Goal: Information Seeking & Learning: Learn about a topic

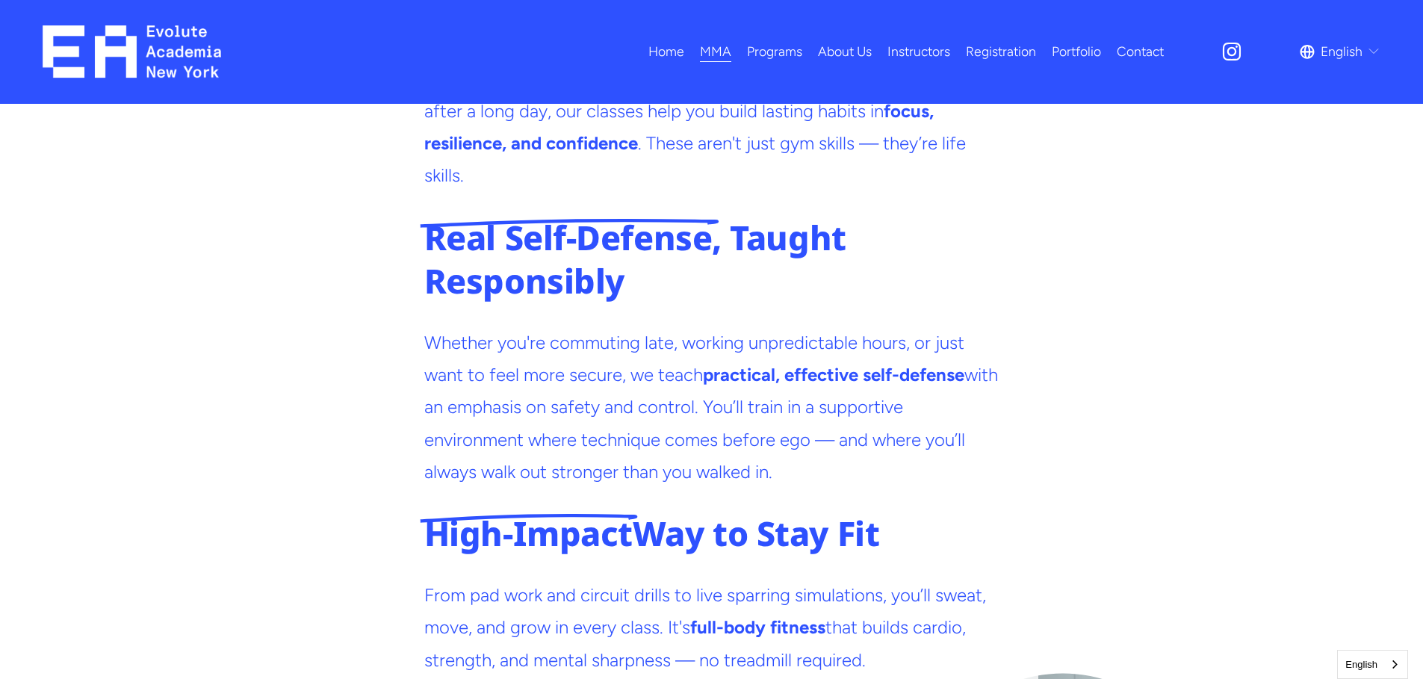
scroll to position [3210, 0]
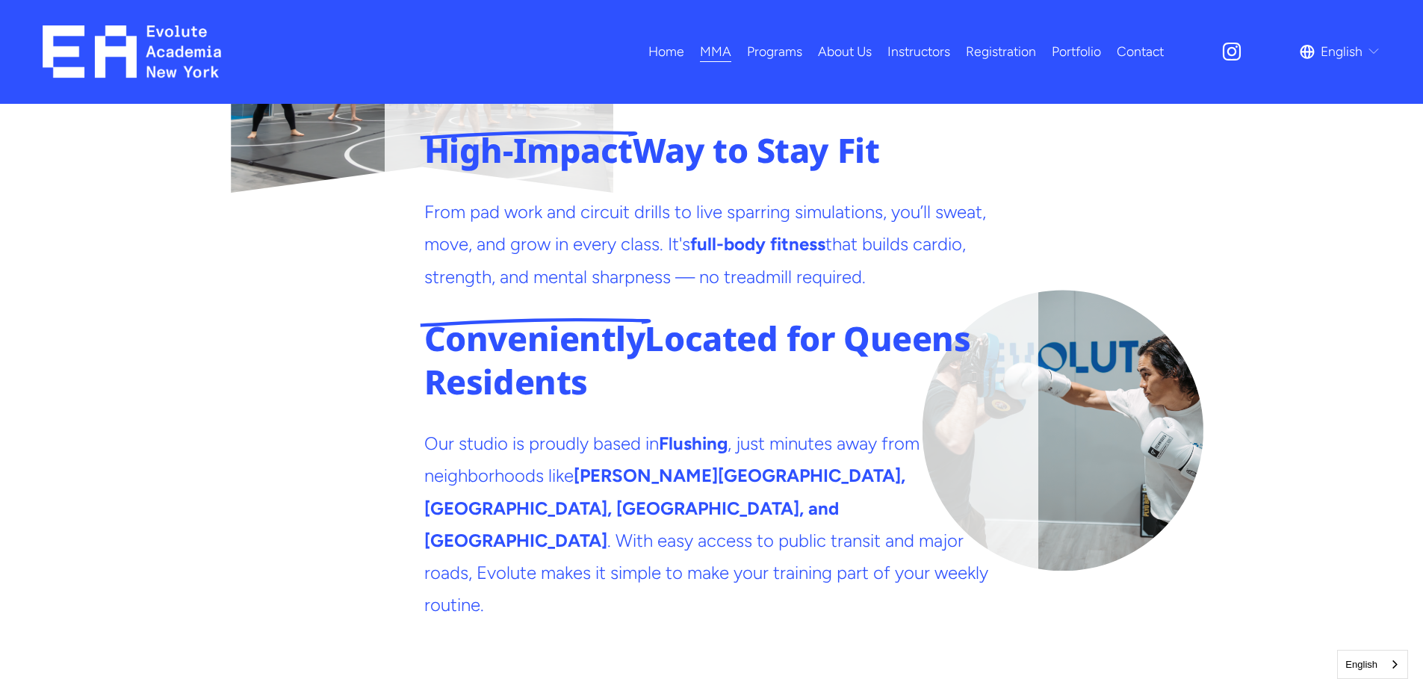
click at [1149, 55] on link "Contact" at bounding box center [1140, 52] width 47 height 26
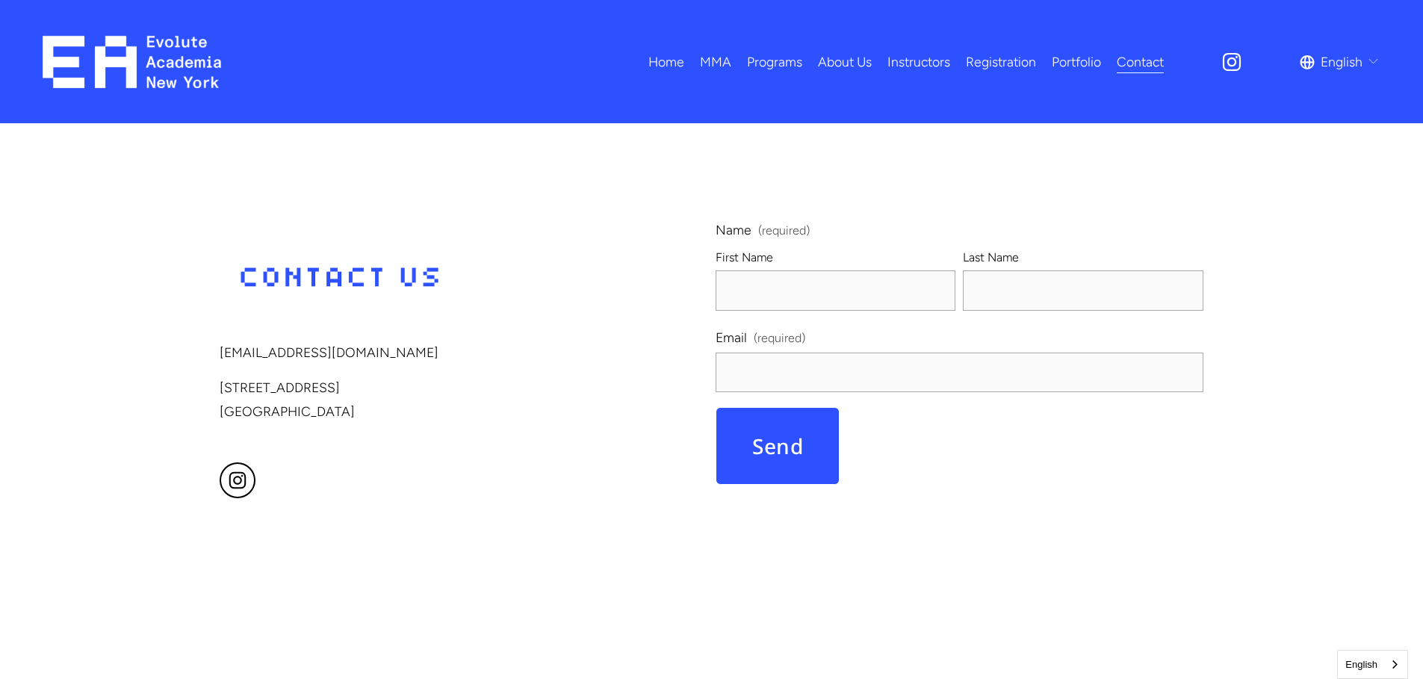
click at [913, 60] on link "Instructors" at bounding box center [918, 62] width 63 height 26
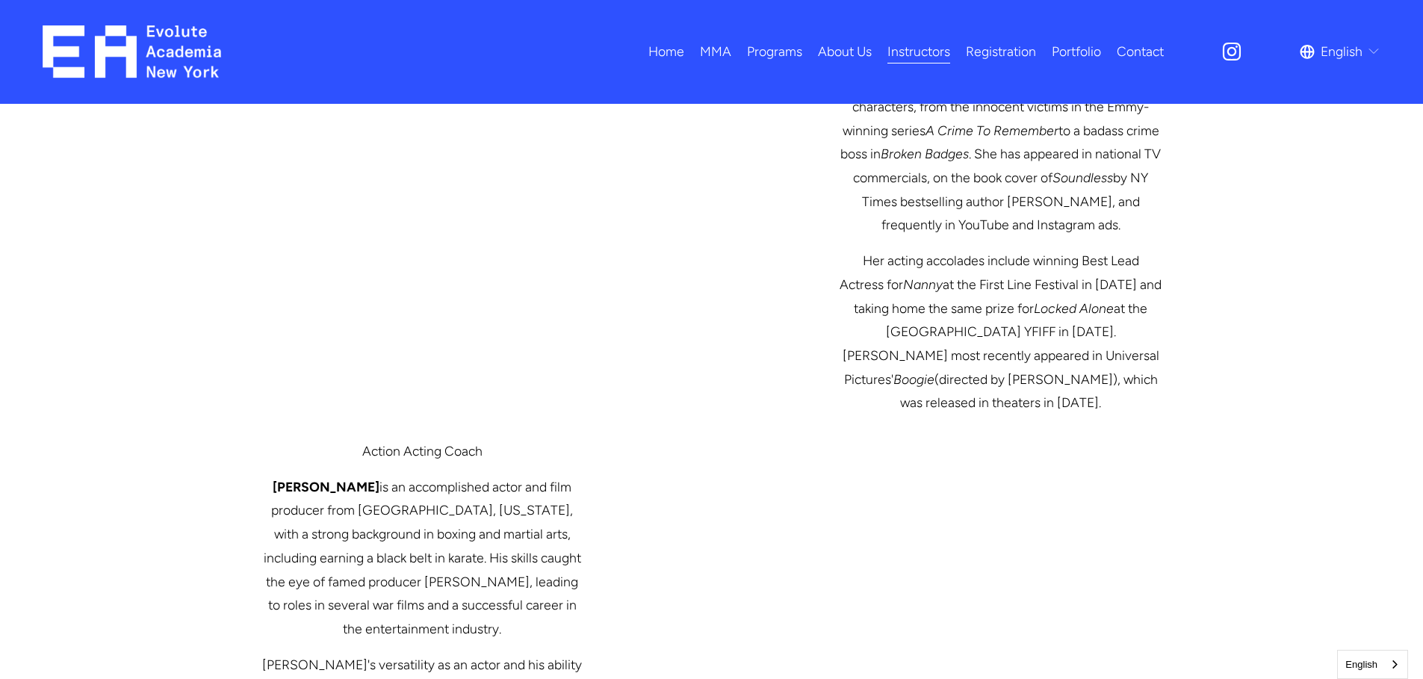
scroll to position [2889, 0]
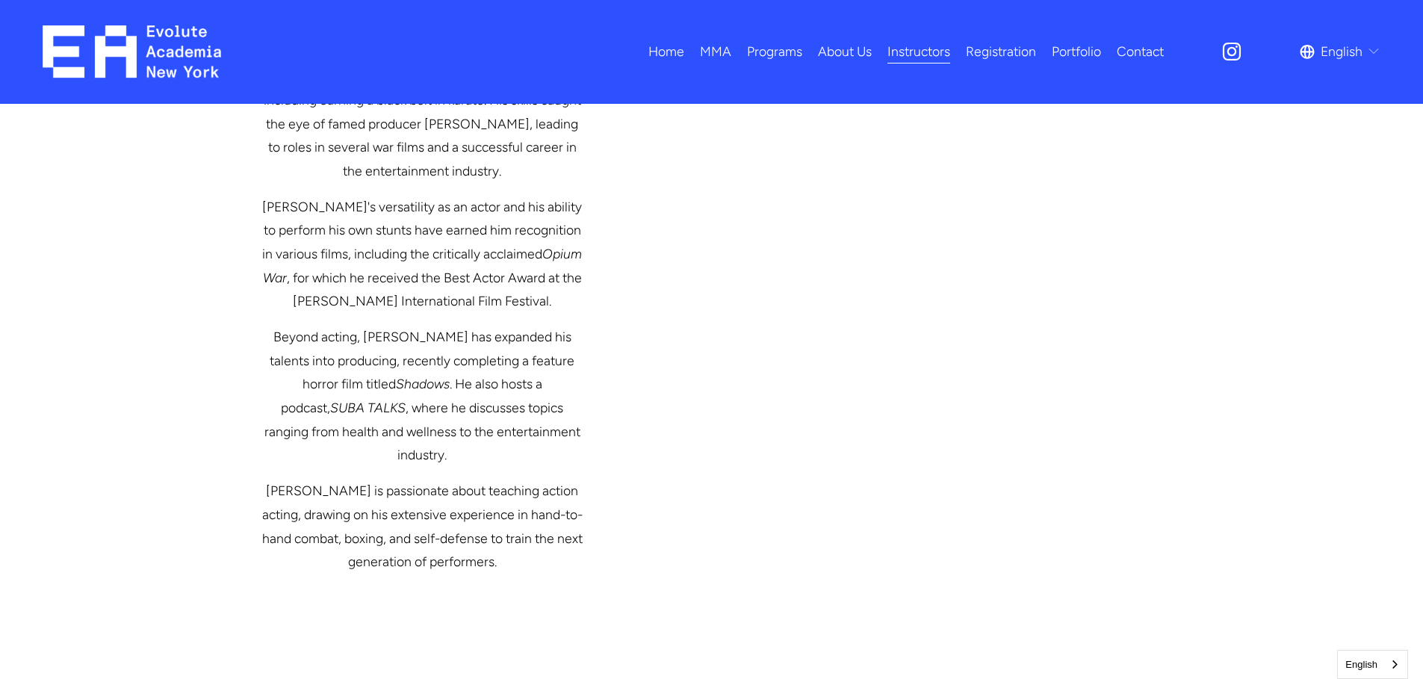
click at [0, 0] on span "Fitness" at bounding box center [0, 0] width 0 height 0
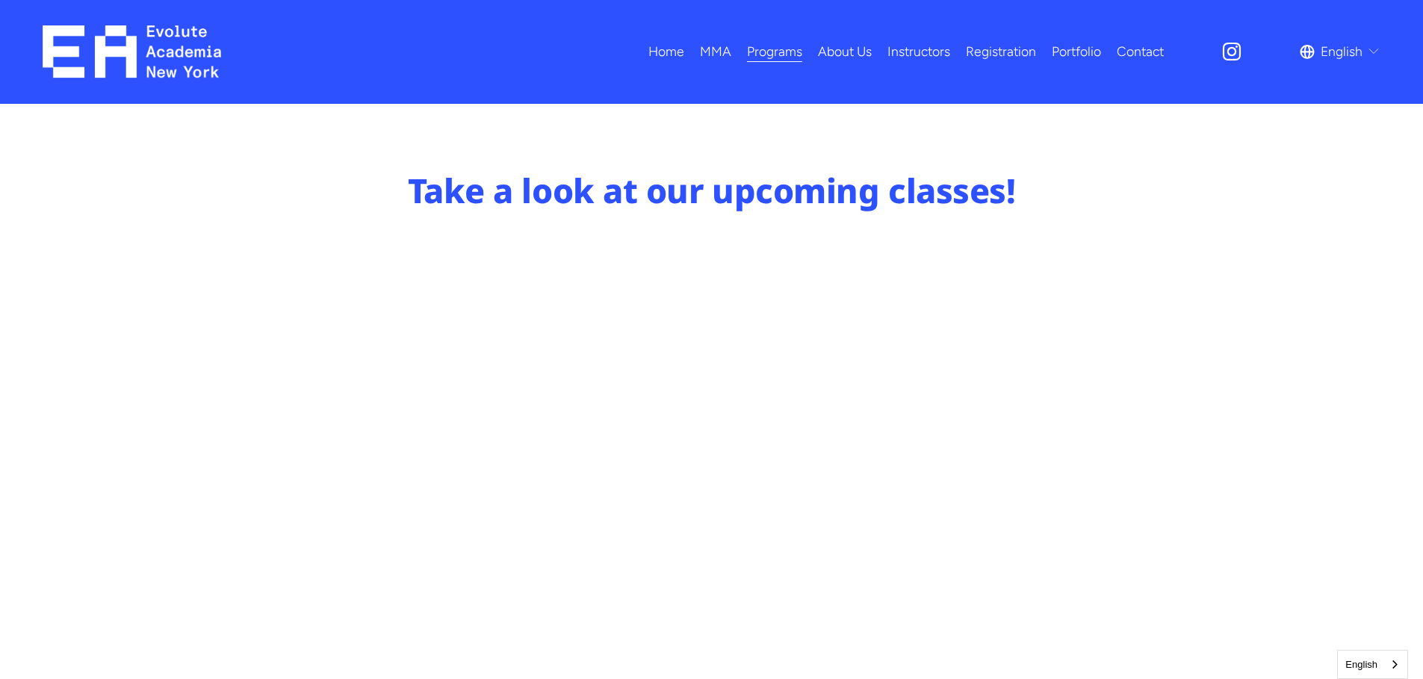
scroll to position [739, 0]
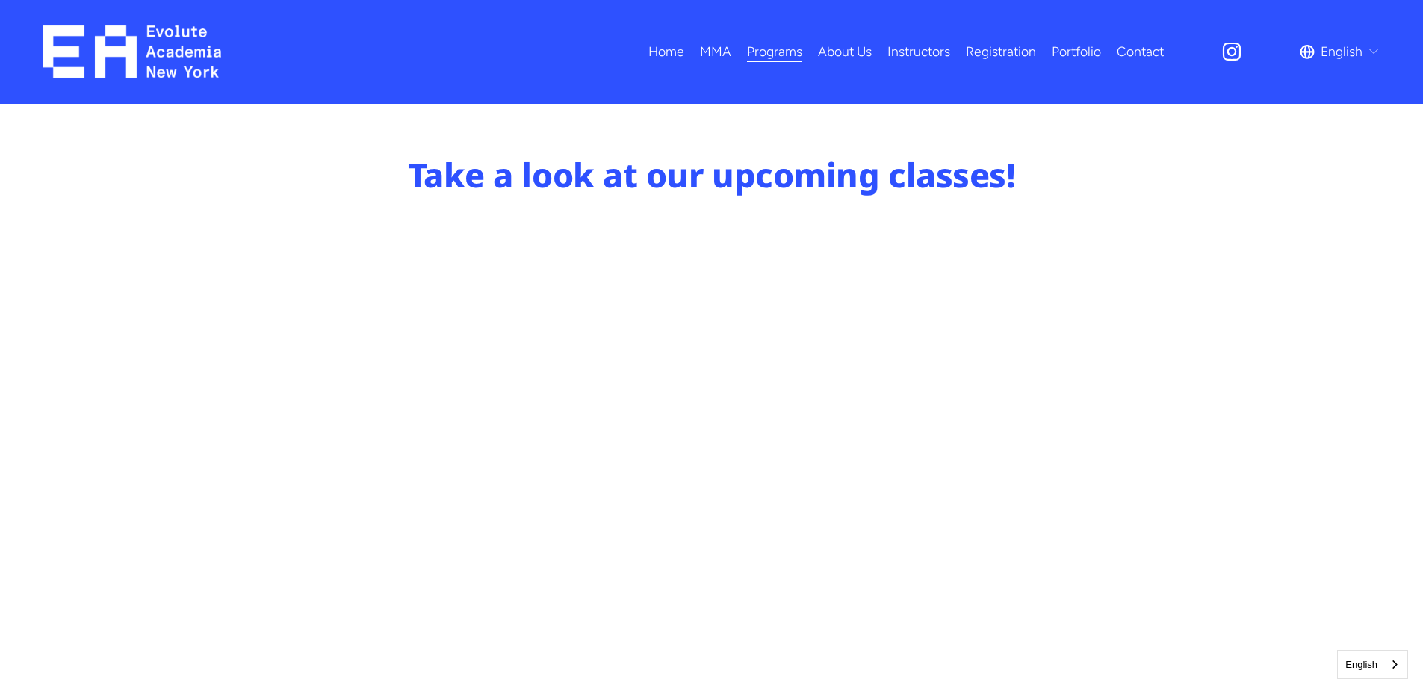
click at [0, 0] on span "Fitness" at bounding box center [0, 0] width 0 height 0
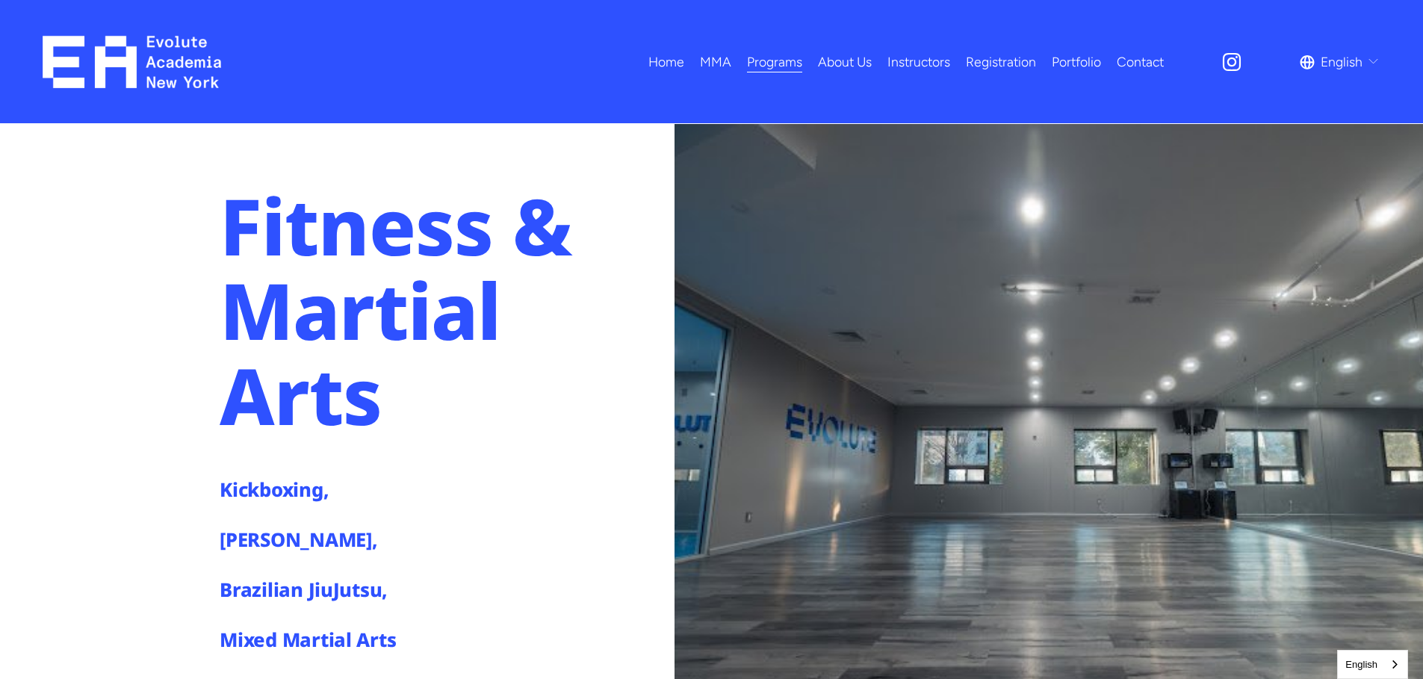
scroll to position [241, 0]
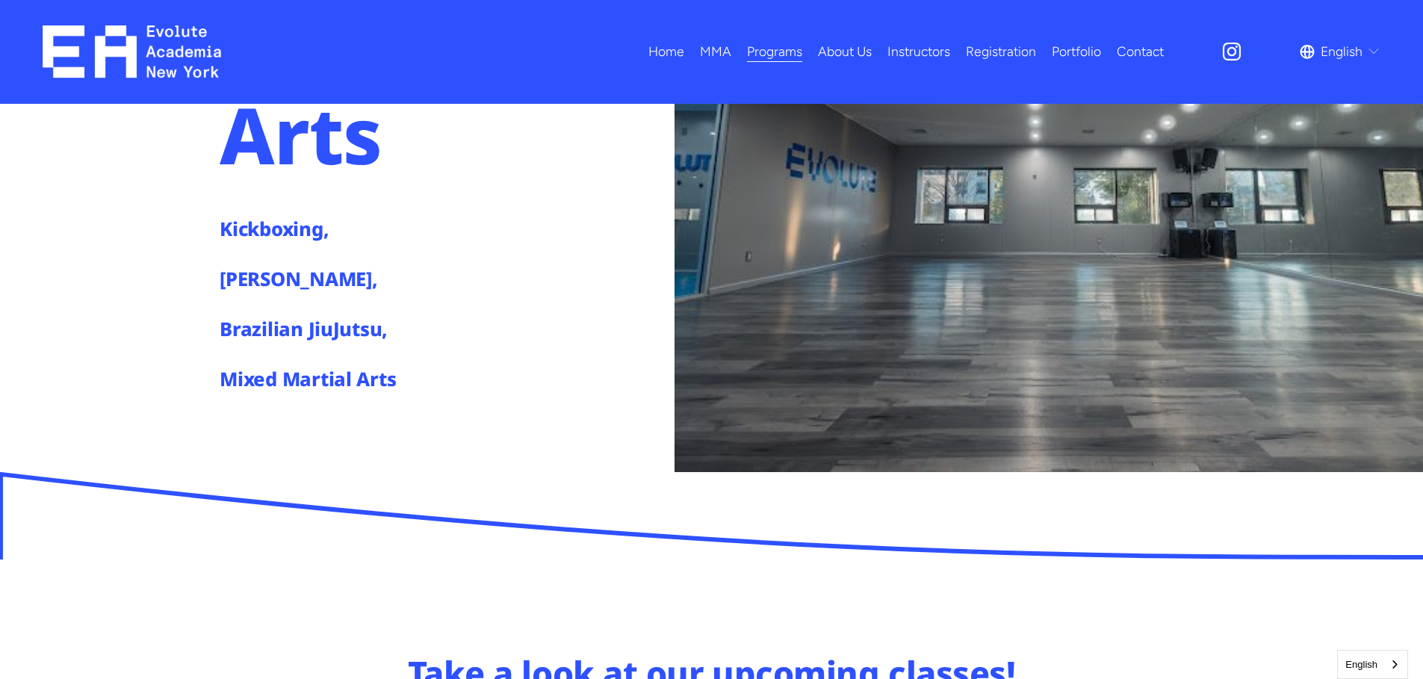
click at [255, 288] on h4 "[PERSON_NAME]," at bounding box center [340, 279] width 240 height 26
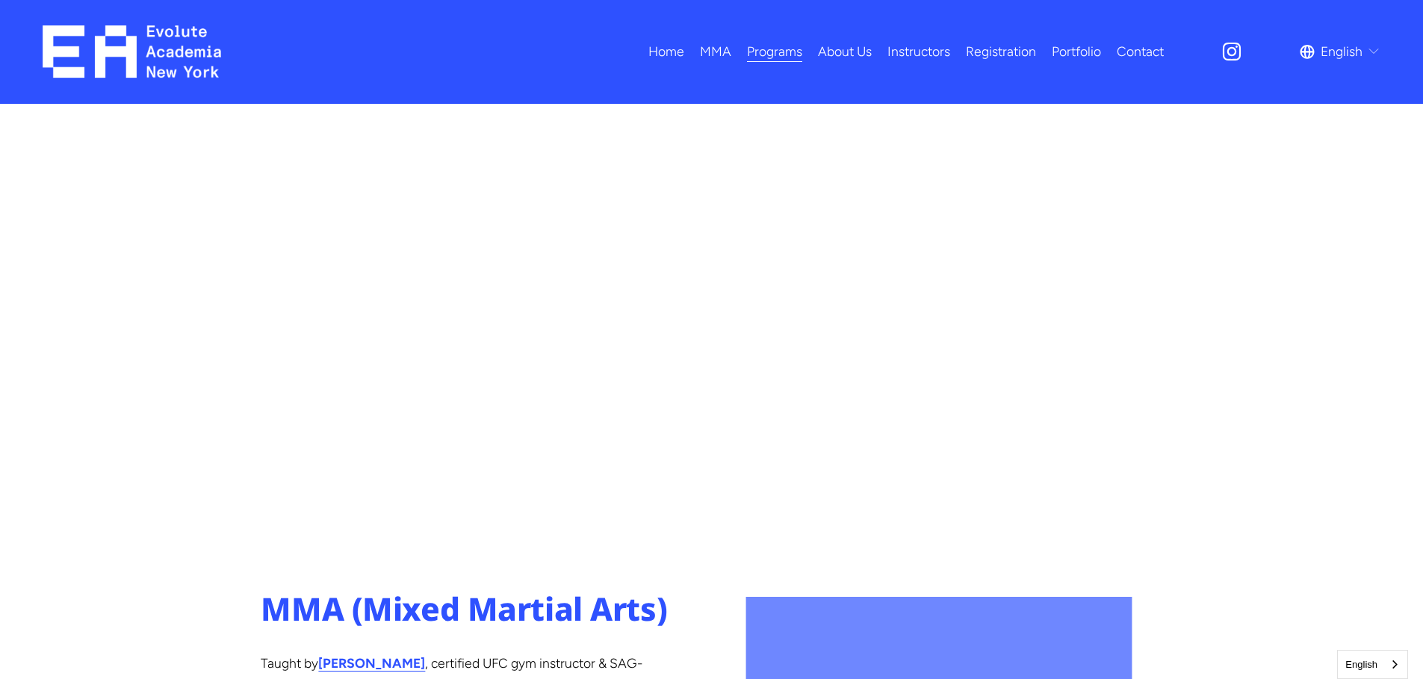
scroll to position [423, 0]
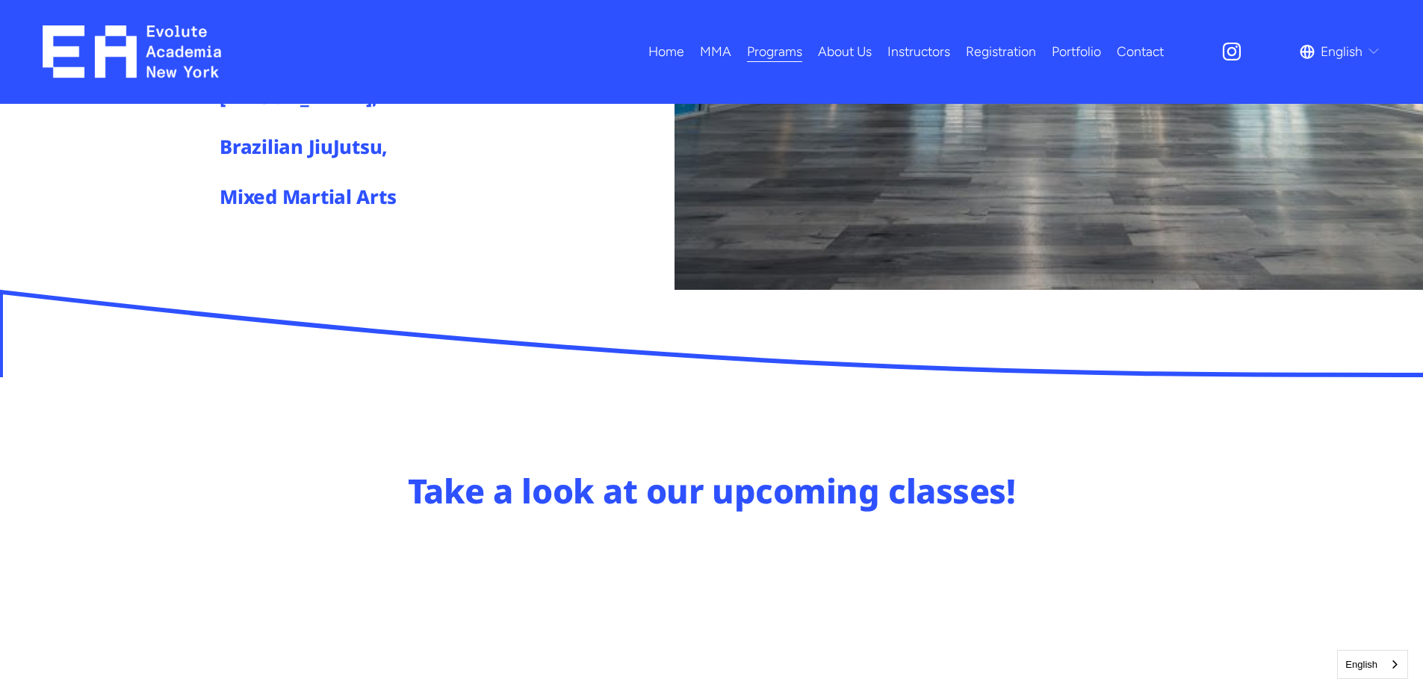
click at [912, 53] on link "Instructors" at bounding box center [918, 52] width 63 height 26
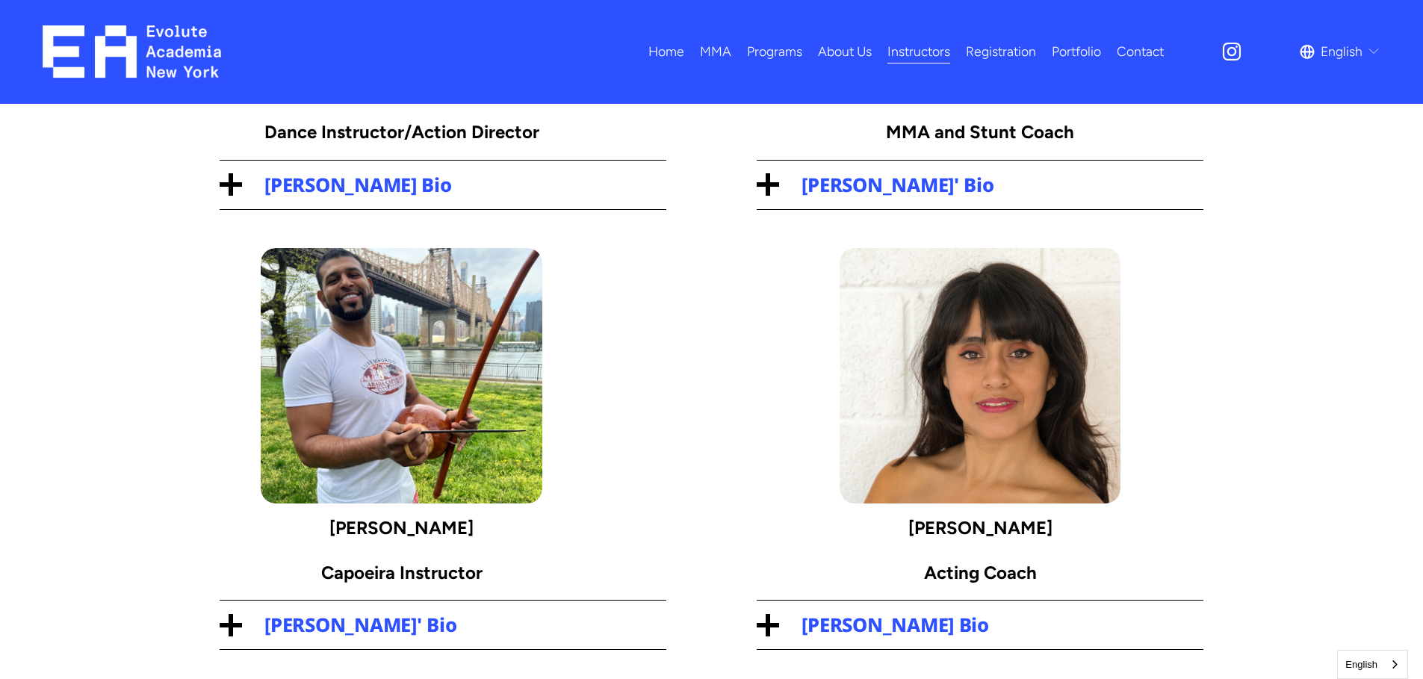
scroll to position [498, 0]
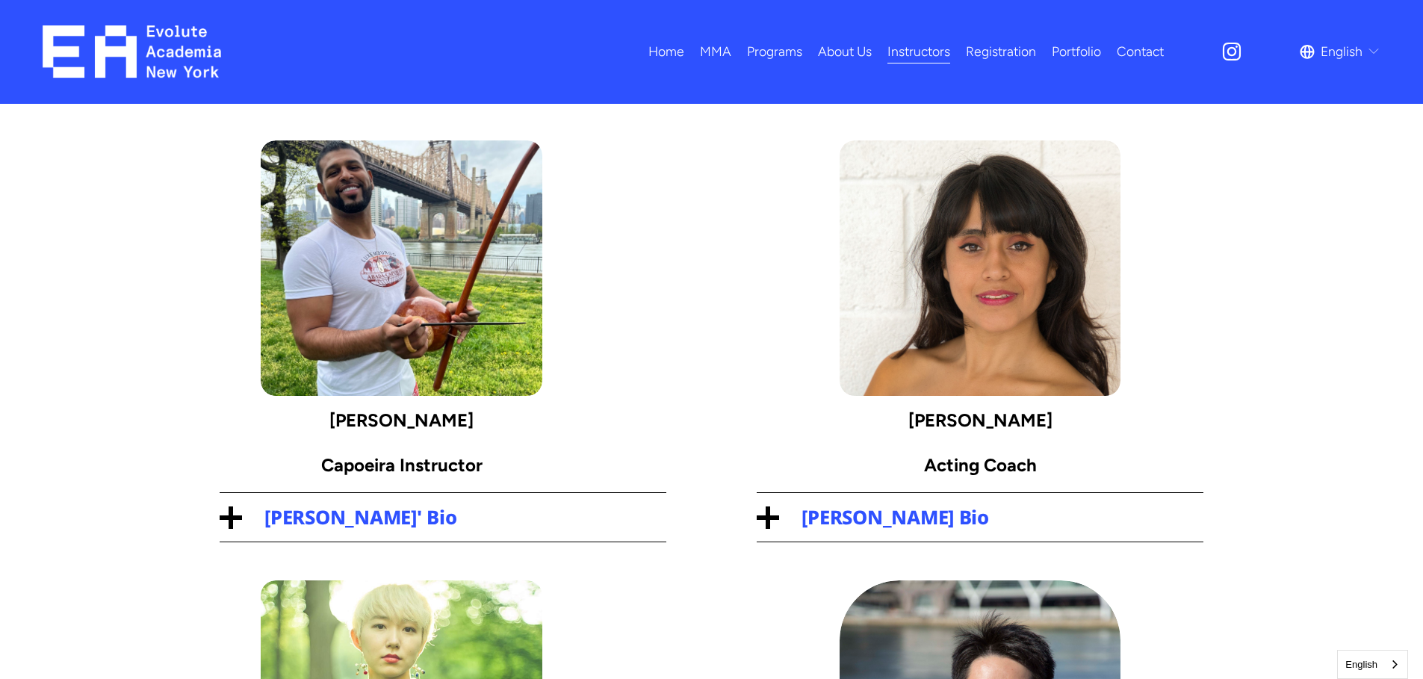
click at [852, 515] on span "Yenny Sánchez's Bio" at bounding box center [991, 517] width 424 height 26
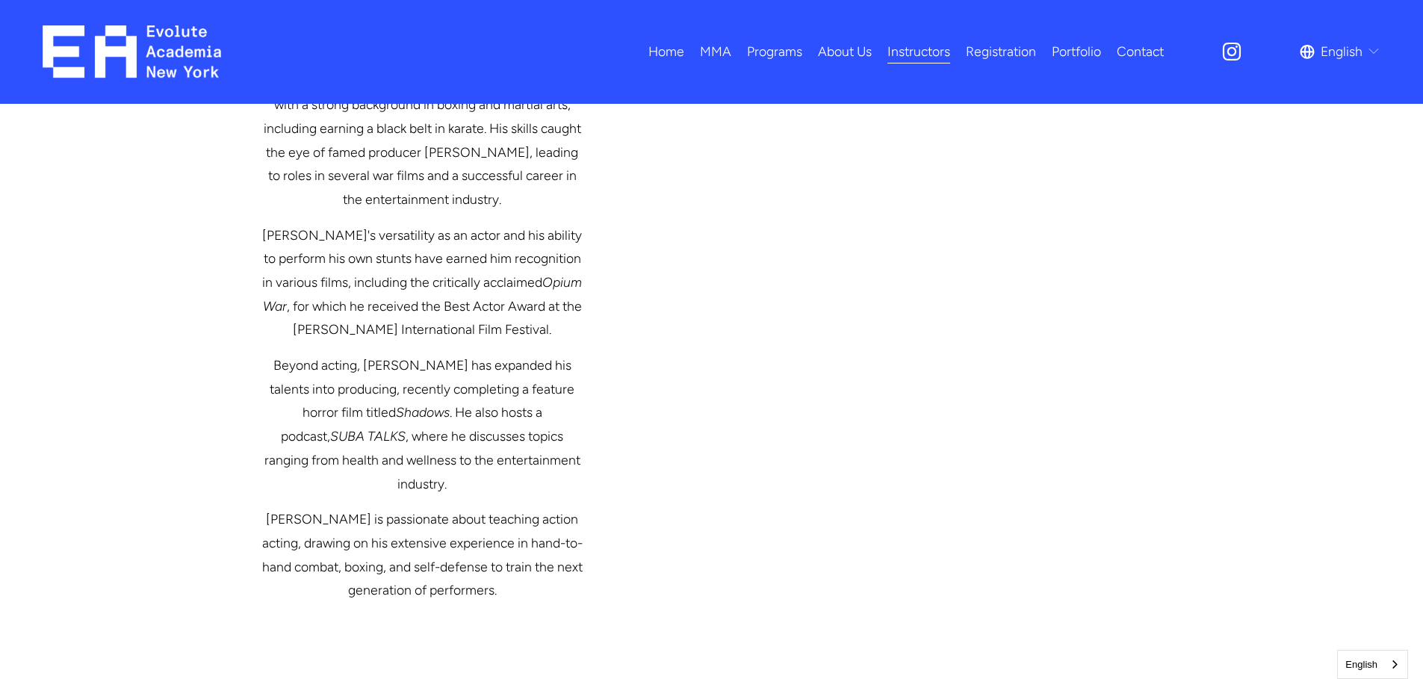
scroll to position [3634, 0]
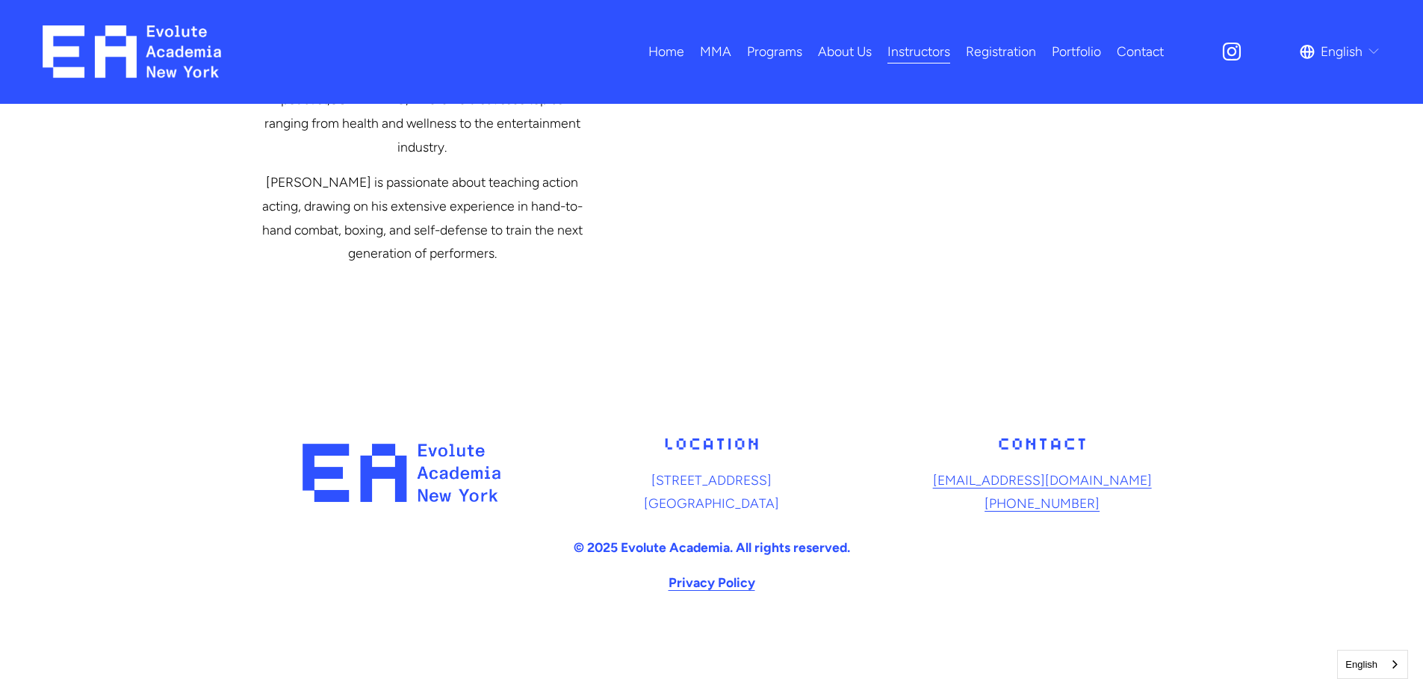
click at [1085, 52] on link "Portfolio" at bounding box center [1076, 52] width 49 height 26
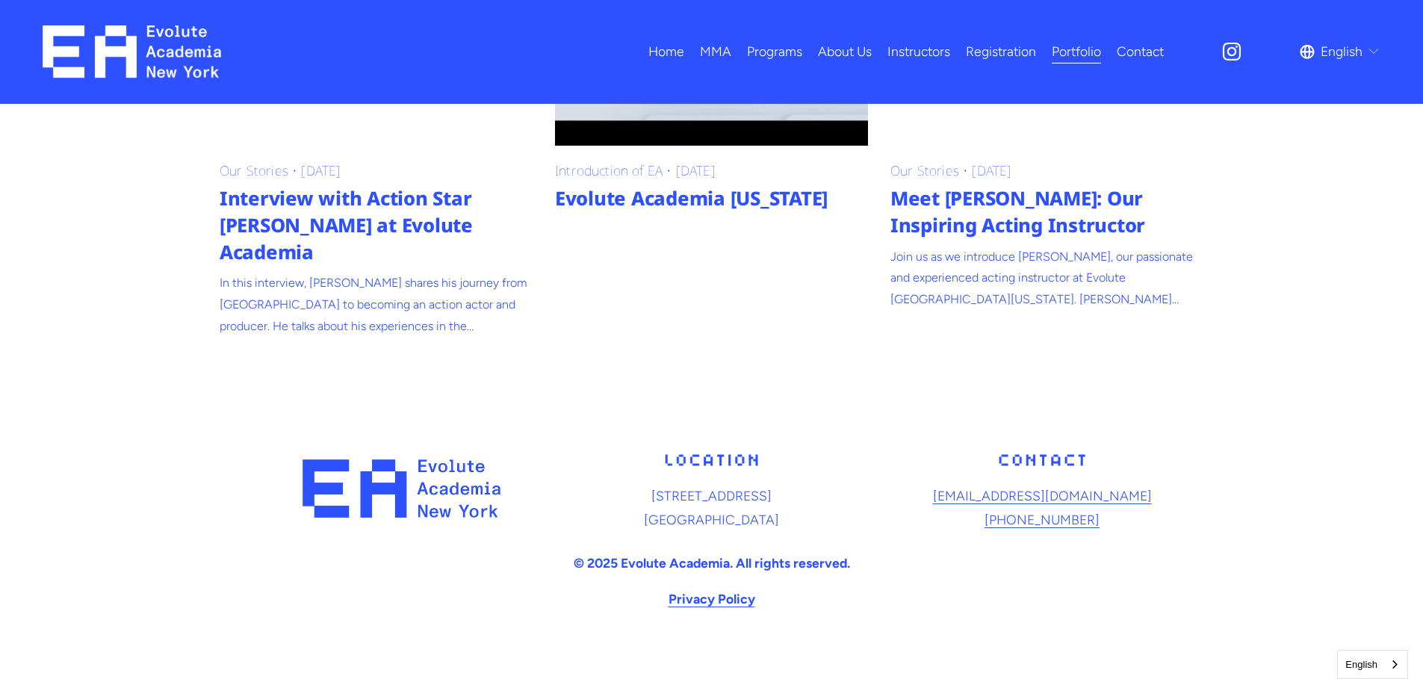
scroll to position [626, 0]
